Goal: Task Accomplishment & Management: Manage account settings

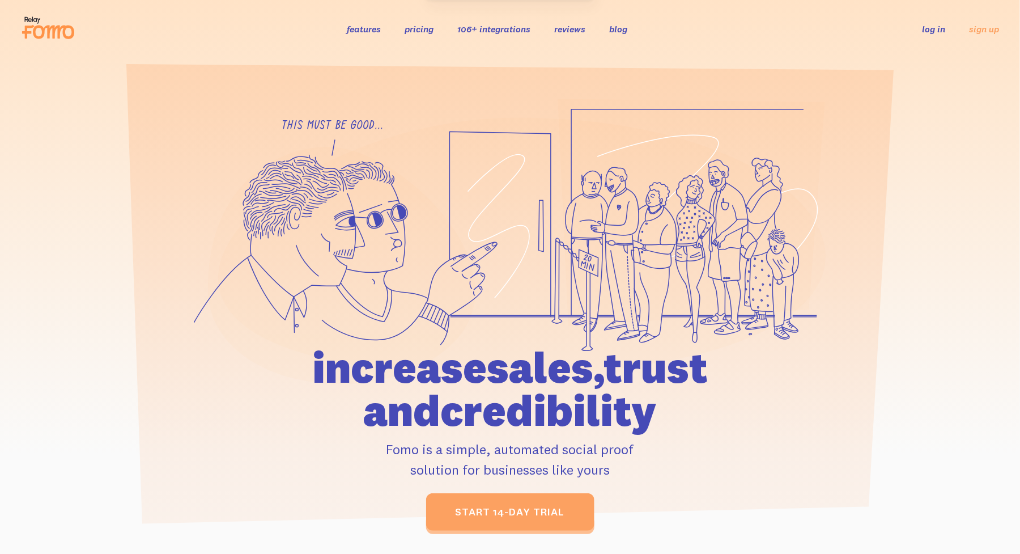
click at [938, 28] on link "log in" at bounding box center [933, 28] width 23 height 11
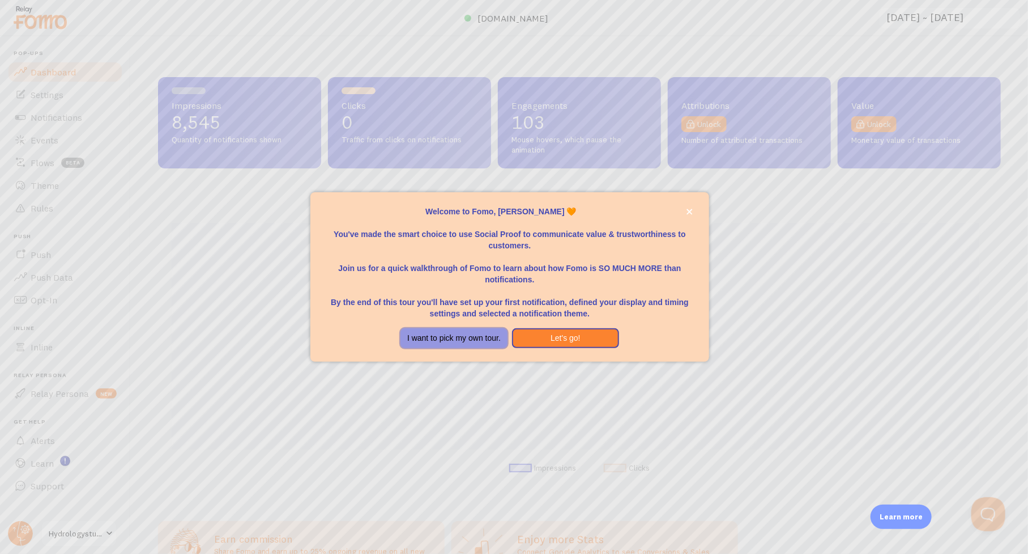
click at [450, 333] on button "I want to pick my own tour." at bounding box center [454, 338] width 107 height 20
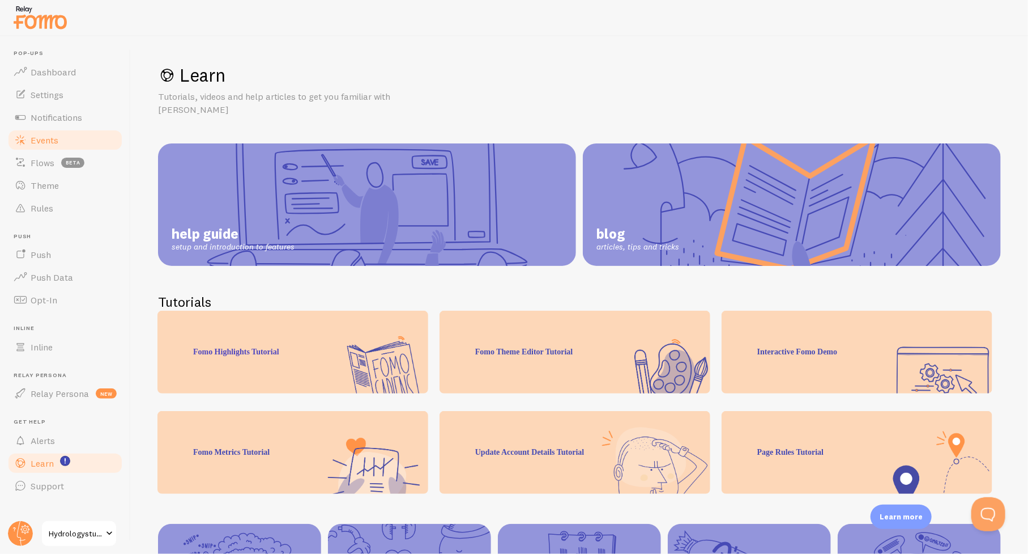
click at [45, 137] on span "Events" at bounding box center [45, 139] width 28 height 11
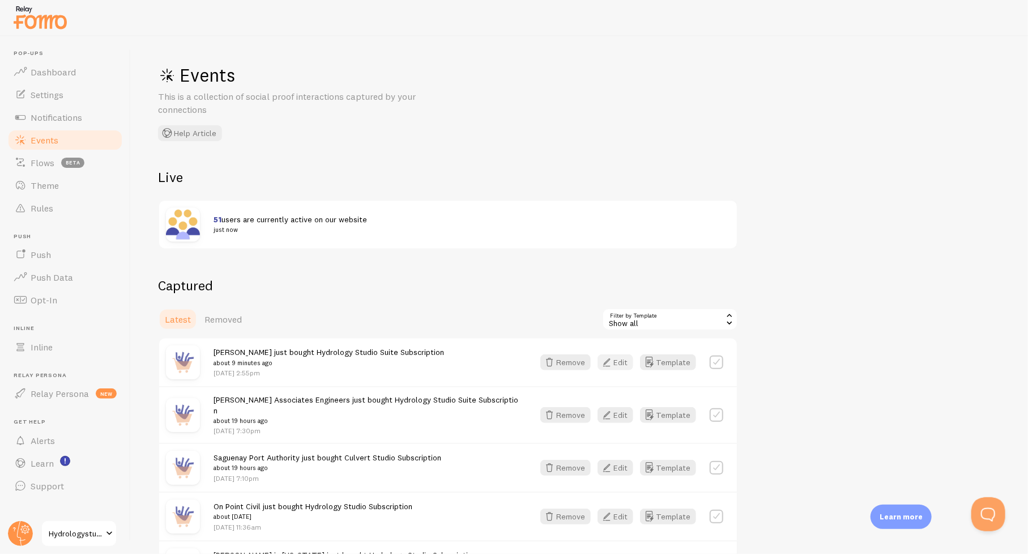
click at [621, 362] on button "Edit" at bounding box center [616, 362] width 36 height 16
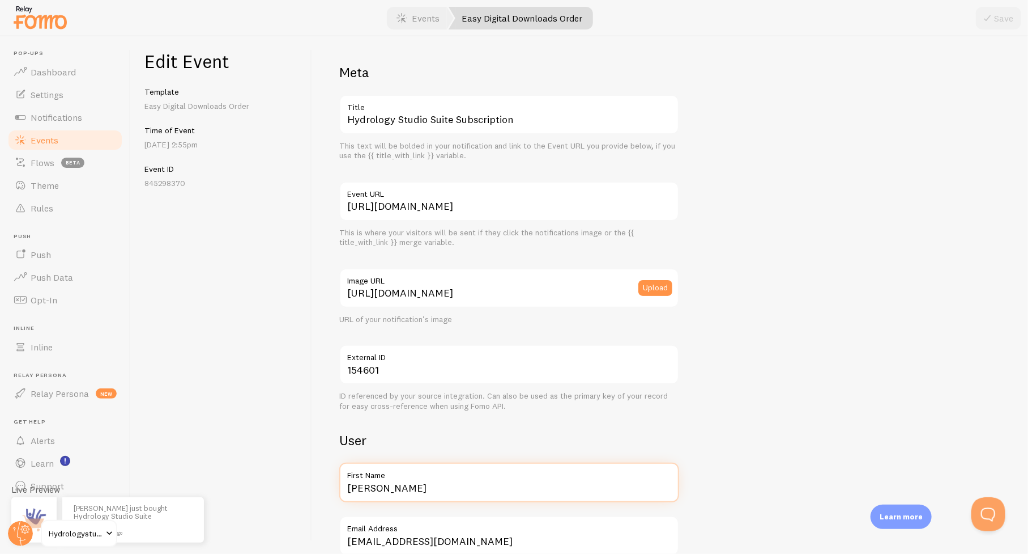
click at [433, 492] on input "Anthony" at bounding box center [509, 482] width 340 height 40
type input "Anthony in Arizona"
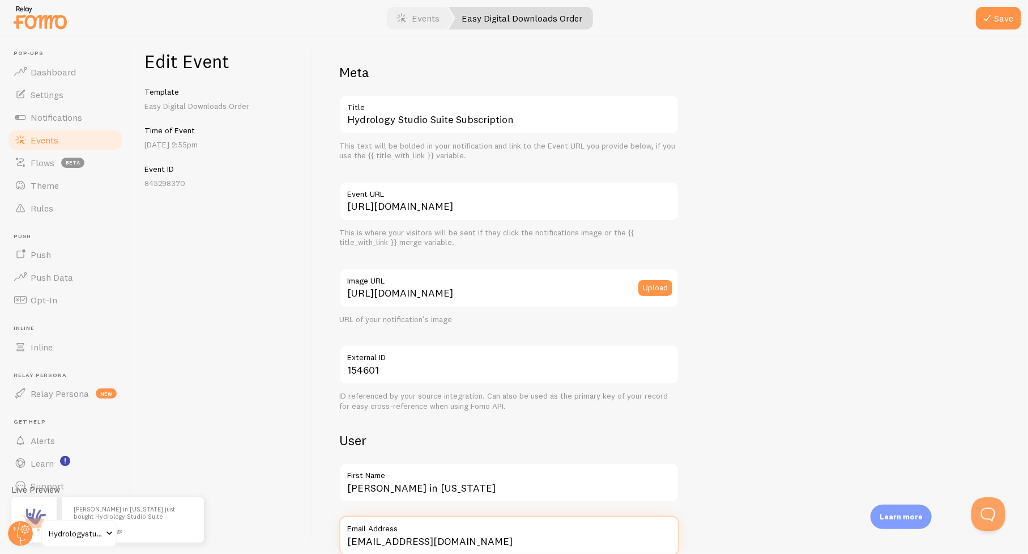
scroll to position [1, 0]
click at [1014, 14] on button "Save" at bounding box center [998, 18] width 45 height 23
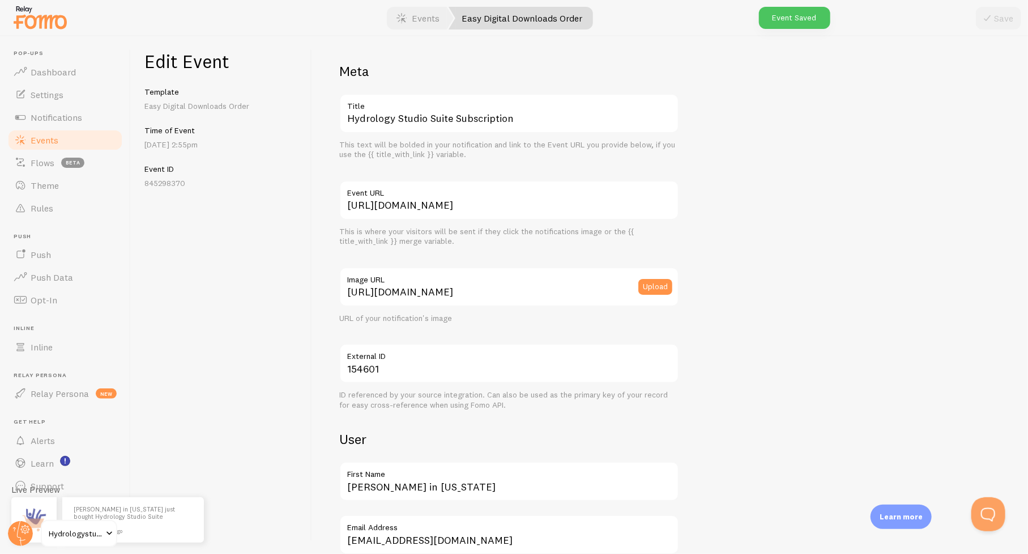
click at [50, 141] on span "Events" at bounding box center [45, 139] width 28 height 11
